Goal: Information Seeking & Learning: Find specific fact

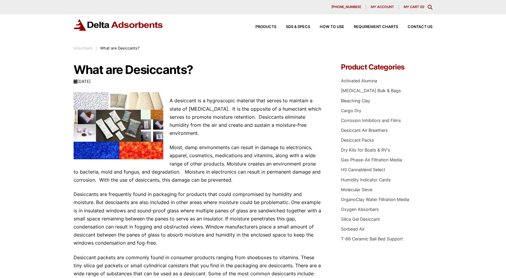
scroll to position [8, 0]
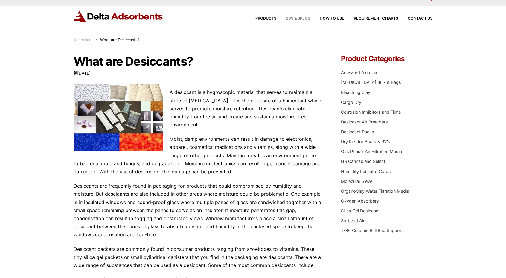
click at [302, 18] on span "SDS & SPECS" at bounding box center [298, 19] width 24 height 4
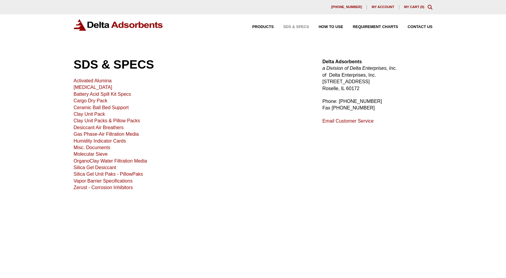
click at [105, 80] on link "Activated Alumina" at bounding box center [93, 80] width 38 height 5
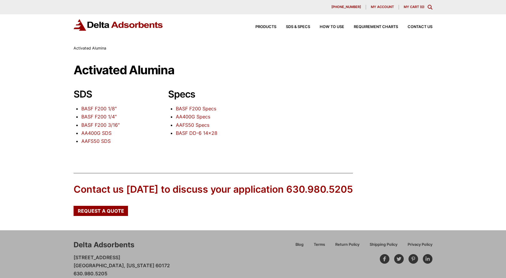
click at [207, 108] on link "BASF F200 Specs" at bounding box center [196, 109] width 40 height 6
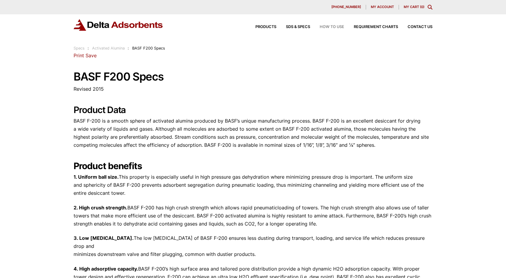
click at [332, 25] on span "How to Use" at bounding box center [331, 27] width 25 height 4
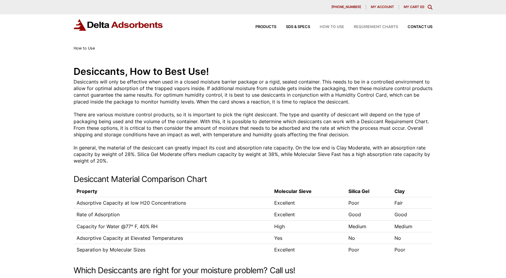
click at [380, 27] on span "Requirement Charts" at bounding box center [375, 27] width 44 height 4
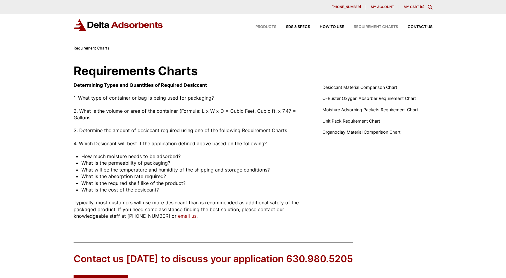
click at [268, 27] on span "Products" at bounding box center [265, 27] width 21 height 4
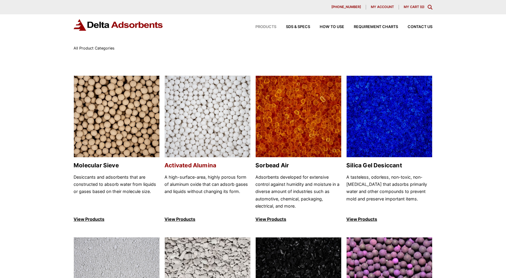
click at [224, 162] on link "Activated Alumina A high-surface-area, highly porous form of aluminum oxide tha…" at bounding box center [207, 150] width 86 height 148
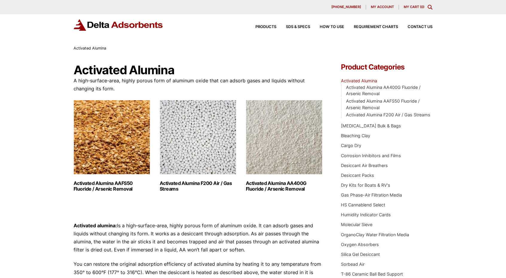
click at [224, 162] on img "Visit product category Activated Alumina F200 Air / Gas Streams" at bounding box center [198, 137] width 76 height 75
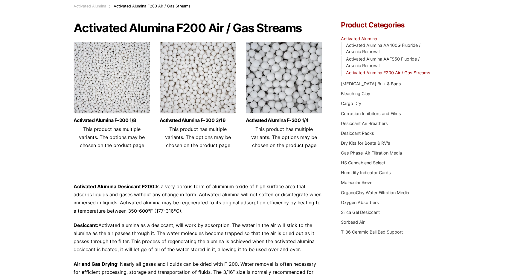
scroll to position [44, 0]
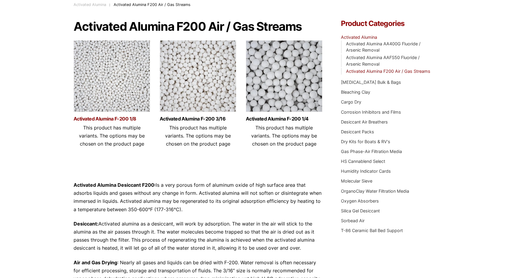
click at [129, 121] on link "Activated Alumina F-200 1/8" at bounding box center [112, 119] width 76 height 5
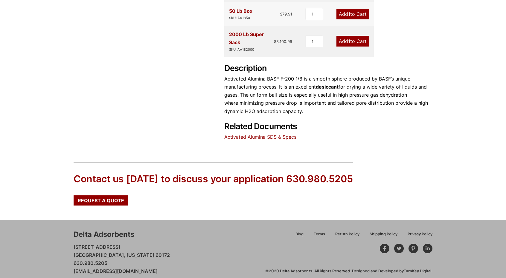
scroll to position [256, 0]
click at [280, 135] on link "Activated Alumina SDS & Specs" at bounding box center [260, 137] width 72 height 6
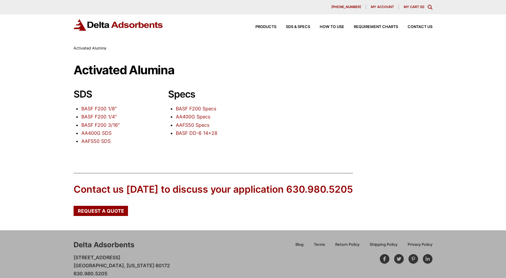
click at [109, 107] on link "BASF F200 1/8″" at bounding box center [98, 109] width 35 height 6
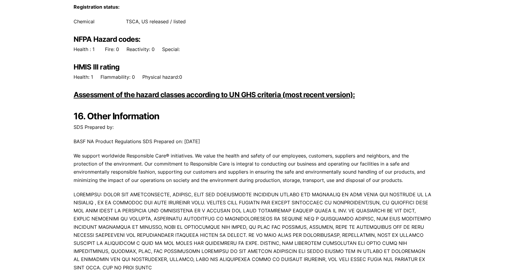
scroll to position [3287, 0]
